Goal: Task Accomplishment & Management: Complete application form

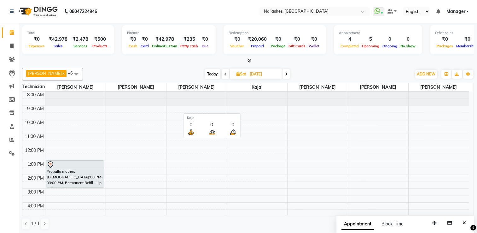
scroll to position [55, 0]
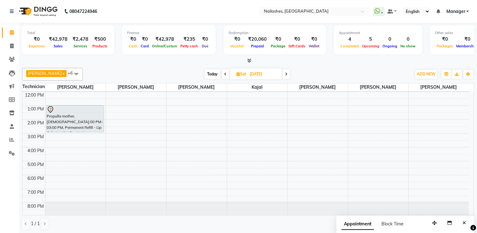
click at [236, 73] on icon at bounding box center [237, 74] width 3 height 4
select select "9"
select select "2025"
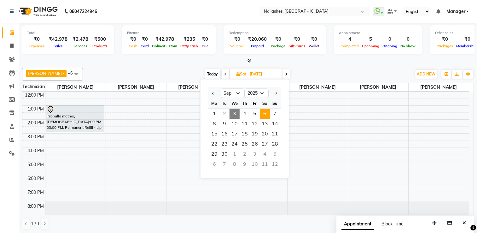
click at [232, 113] on span "3" at bounding box center [234, 113] width 10 height 10
type input "[DATE]"
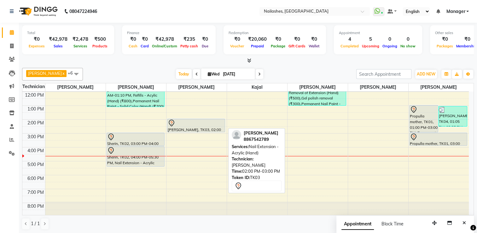
click at [186, 123] on div at bounding box center [196, 123] width 57 height 8
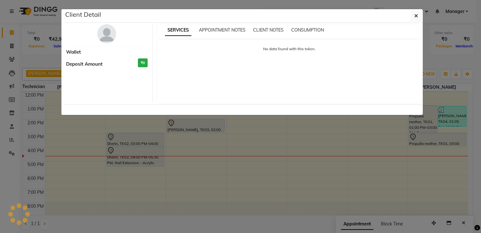
select select "7"
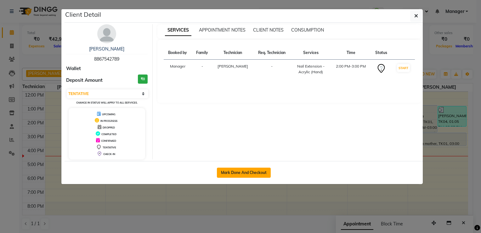
click at [247, 170] on button "Mark Done And Checkout" at bounding box center [244, 172] width 54 height 10
select select "service"
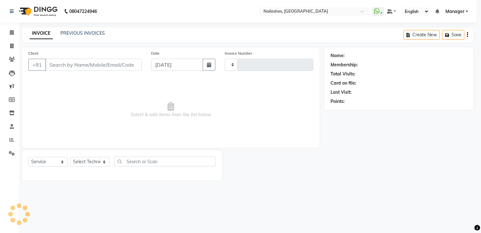
type input "1799"
select select "6579"
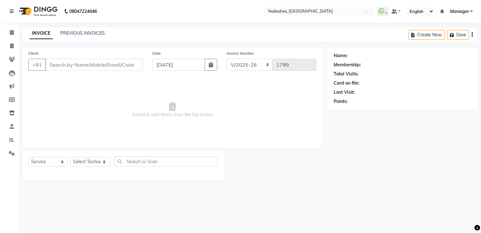
type input "88******89"
select select "68696"
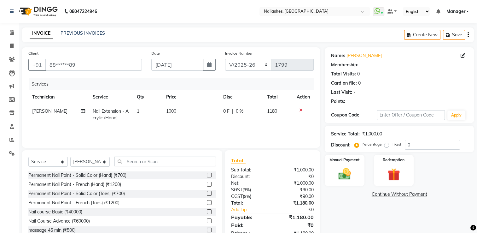
select select "1: Object"
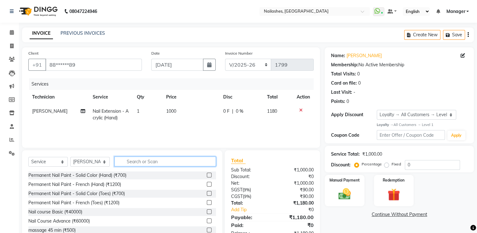
click at [154, 161] on input "text" at bounding box center [164, 161] width 101 height 10
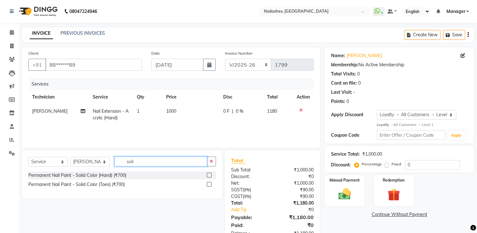
type input "soli"
click at [210, 174] on label at bounding box center [209, 174] width 5 height 5
click at [210, 174] on input "checkbox" at bounding box center [209, 175] width 4 height 4
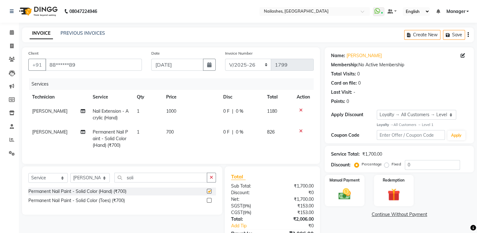
checkbox input "false"
drag, startPoint x: 164, startPoint y: 131, endPoint x: 170, endPoint y: 130, distance: 6.1
click at [170, 130] on td "700" at bounding box center [190, 138] width 57 height 27
select select "68696"
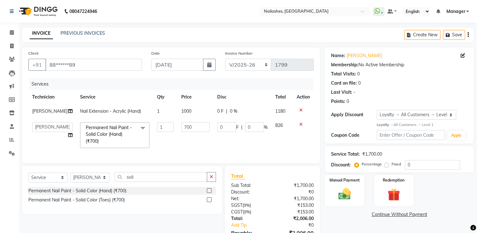
click at [170, 130] on td "1" at bounding box center [165, 134] width 24 height 33
click at [182, 126] on input "700" at bounding box center [195, 127] width 28 height 10
type input "500"
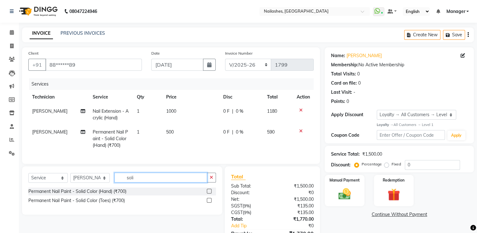
click at [140, 182] on input "soli" at bounding box center [160, 177] width 93 height 10
type input "s"
type input "cat"
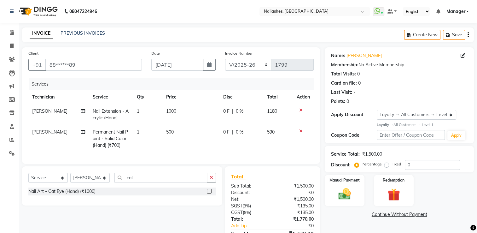
click at [210, 193] on label at bounding box center [209, 190] width 5 height 5
click at [210, 193] on input "checkbox" at bounding box center [209, 191] width 4 height 4
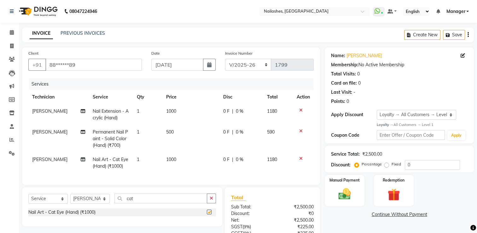
checkbox input "false"
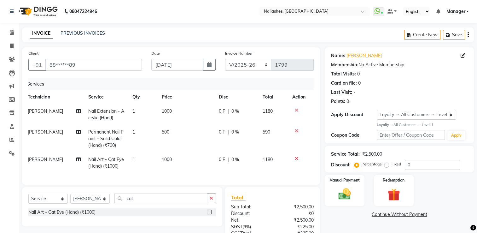
scroll to position [0, 5]
click at [348, 193] on img at bounding box center [344, 193] width 21 height 15
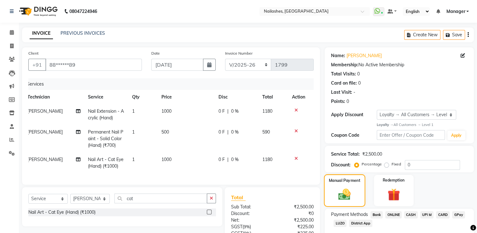
scroll to position [61, 0]
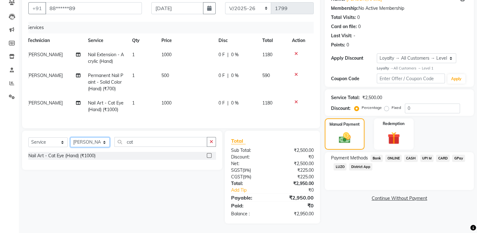
click at [82, 145] on select "Select Technician ARISH [PERSON_NAME] [PERSON_NAME] [PERSON_NAME] [PERSON_NAME]…" at bounding box center [89, 142] width 39 height 10
select select "65406"
click at [70, 137] on select "Select Technician ARISH [PERSON_NAME] [PERSON_NAME] [PERSON_NAME] [PERSON_NAME]…" at bounding box center [89, 142] width 39 height 10
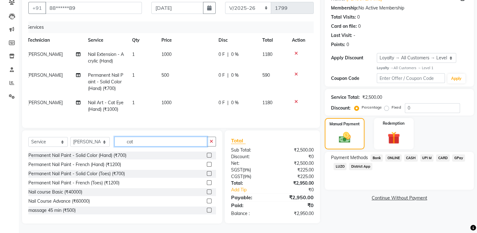
click at [147, 140] on input "cat" at bounding box center [160, 141] width 93 height 10
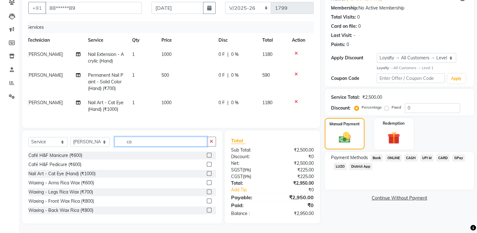
type input "c"
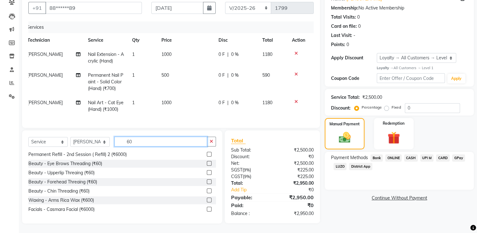
scroll to position [62, 0]
type input "60"
click at [207, 162] on label at bounding box center [209, 163] width 5 height 5
click at [207, 162] on input "checkbox" at bounding box center [209, 163] width 4 height 4
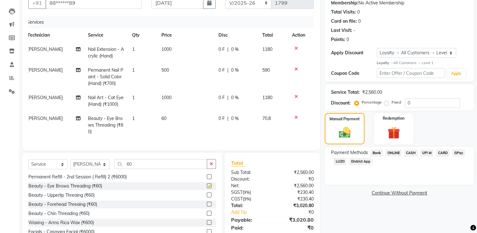
checkbox input "false"
click at [425, 152] on span "UPI M" at bounding box center [427, 152] width 14 height 7
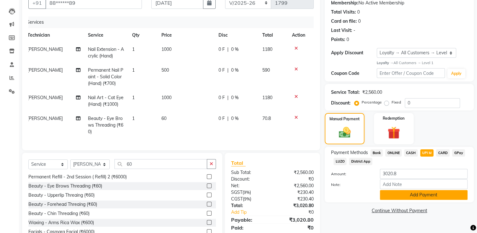
click at [427, 196] on button "Add Payment" at bounding box center [424, 195] width 88 height 10
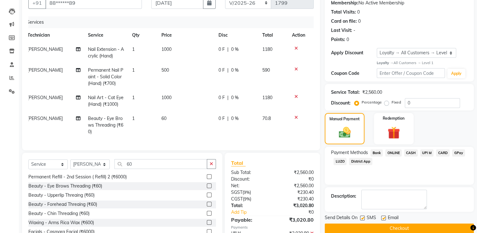
scroll to position [133, 0]
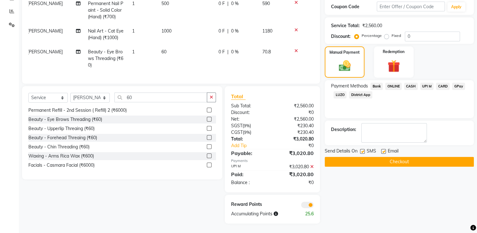
click at [401, 158] on button "Checkout" at bounding box center [399, 162] width 149 height 10
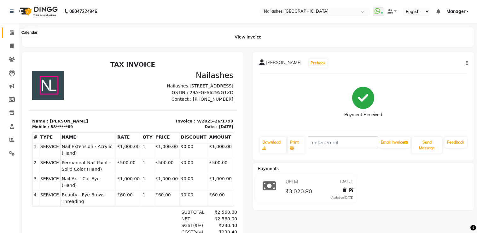
click at [11, 35] on icon at bounding box center [12, 32] width 4 height 5
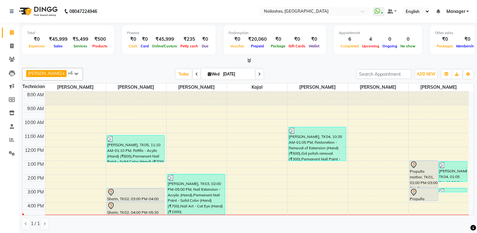
click at [250, 60] on icon at bounding box center [249, 60] width 4 height 5
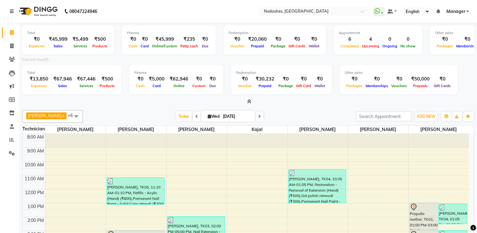
click at [249, 101] on icon at bounding box center [249, 101] width 4 height 5
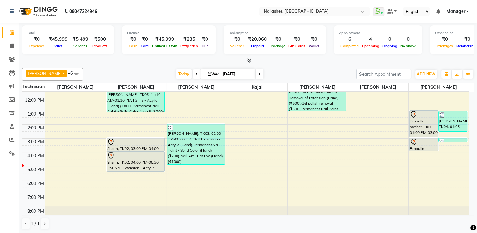
scroll to position [55, 0]
